Goal: Obtain resource: Download file/media

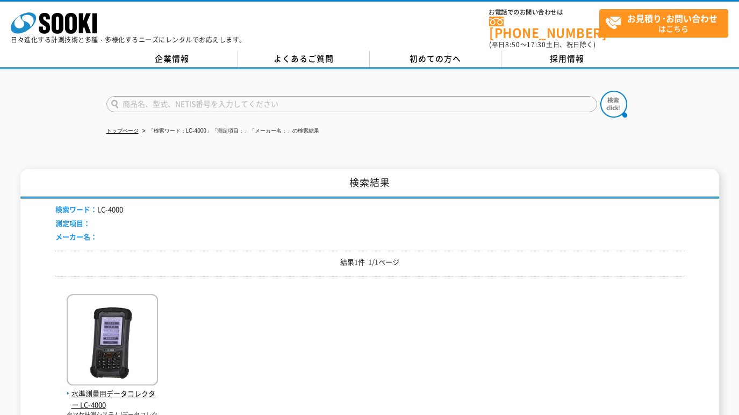
click at [194, 96] on input "text" at bounding box center [351, 104] width 491 height 16
type input "SOK"
click at [600, 91] on button at bounding box center [613, 104] width 27 height 27
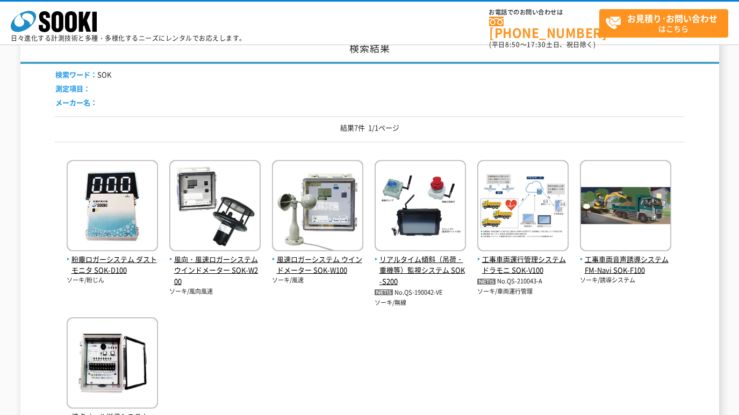
scroll to position [90, 0]
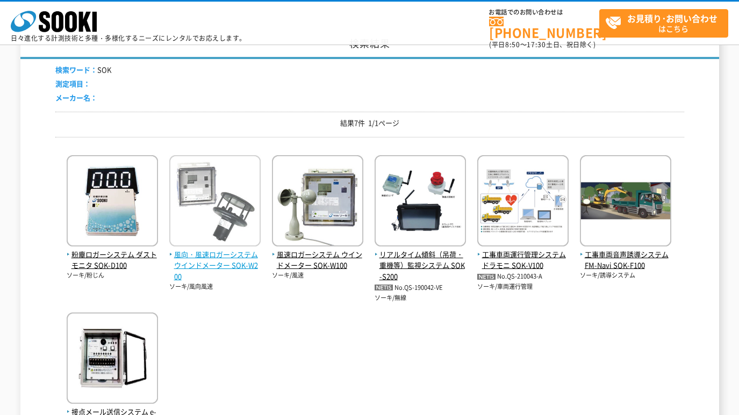
click at [232, 234] on img at bounding box center [214, 202] width 91 height 94
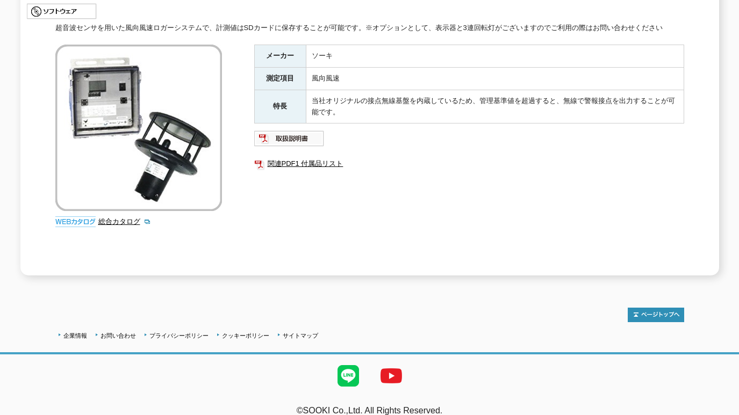
scroll to position [206, 0]
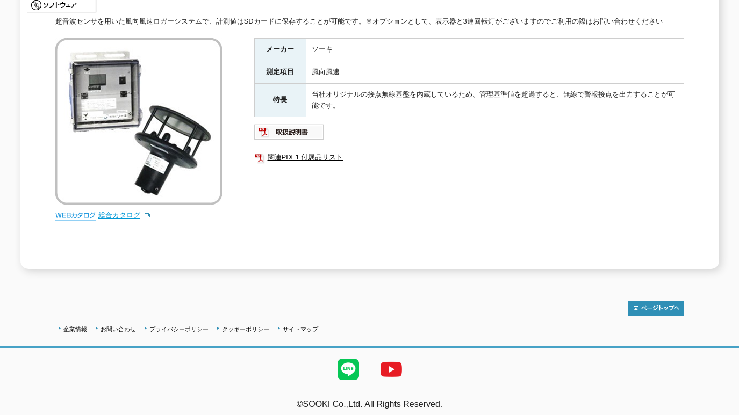
click at [106, 211] on link "総合カタログ" at bounding box center [124, 215] width 53 height 8
click at [307, 151] on link "関連PDF1 付属品リスト" at bounding box center [469, 157] width 430 height 14
